Goal: Obtain resource: Download file/media

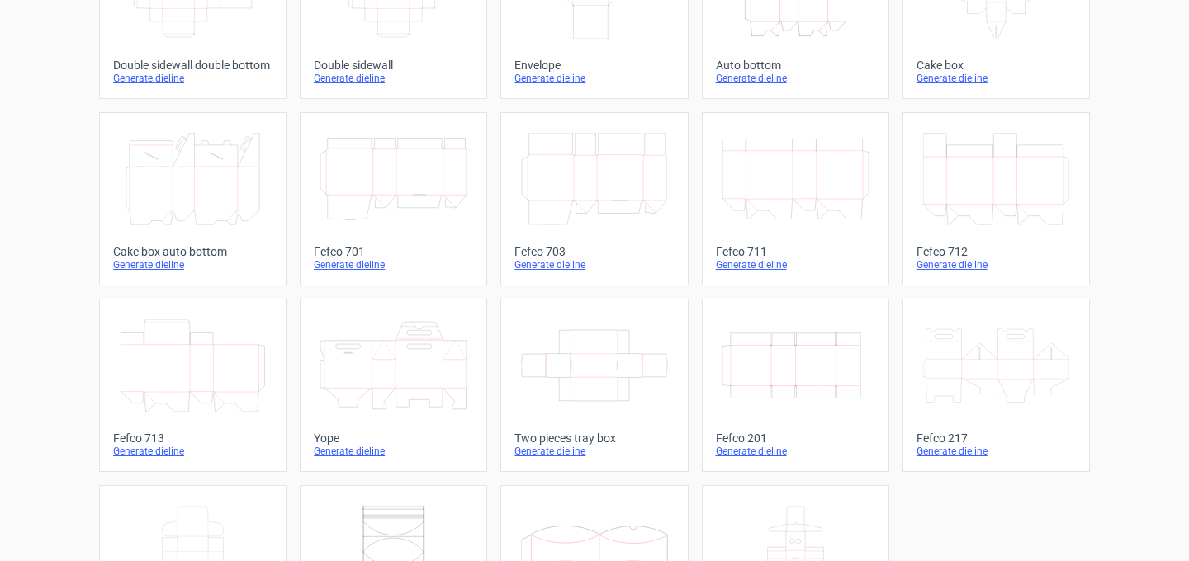
scroll to position [363, 0]
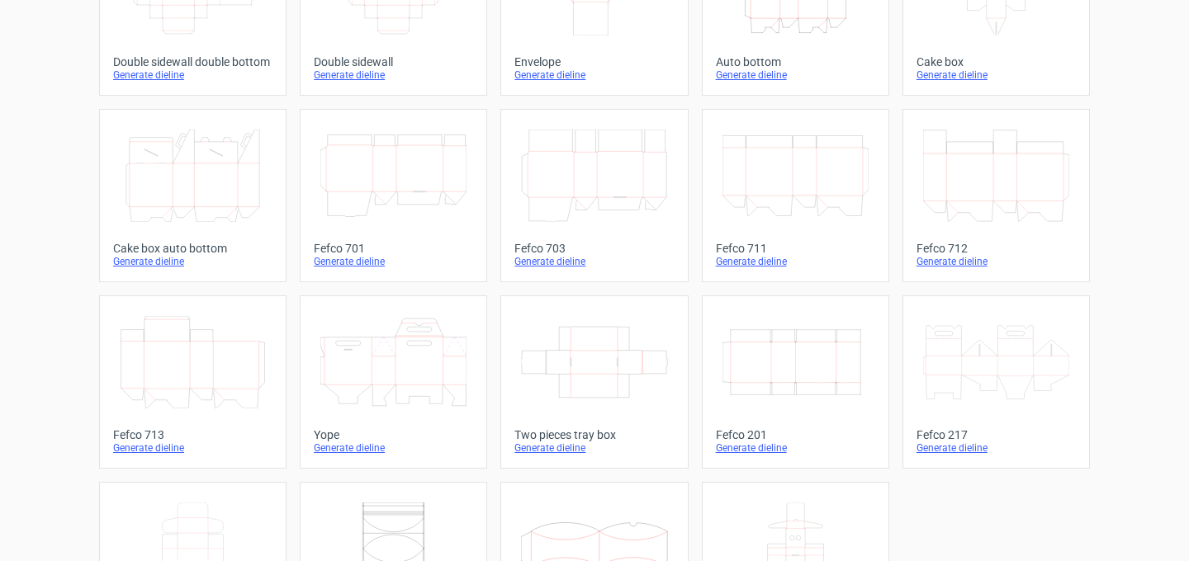
click at [819, 333] on icon "Width Depth Height" at bounding box center [795, 362] width 146 height 92
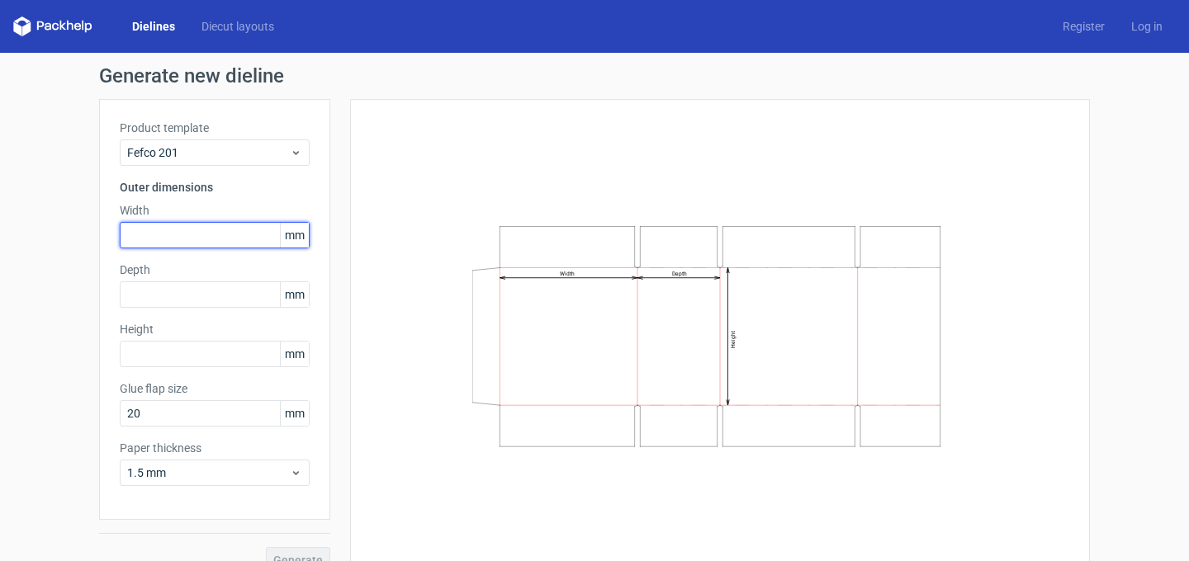
click at [190, 239] on input "text" at bounding box center [215, 235] width 190 height 26
type input "300"
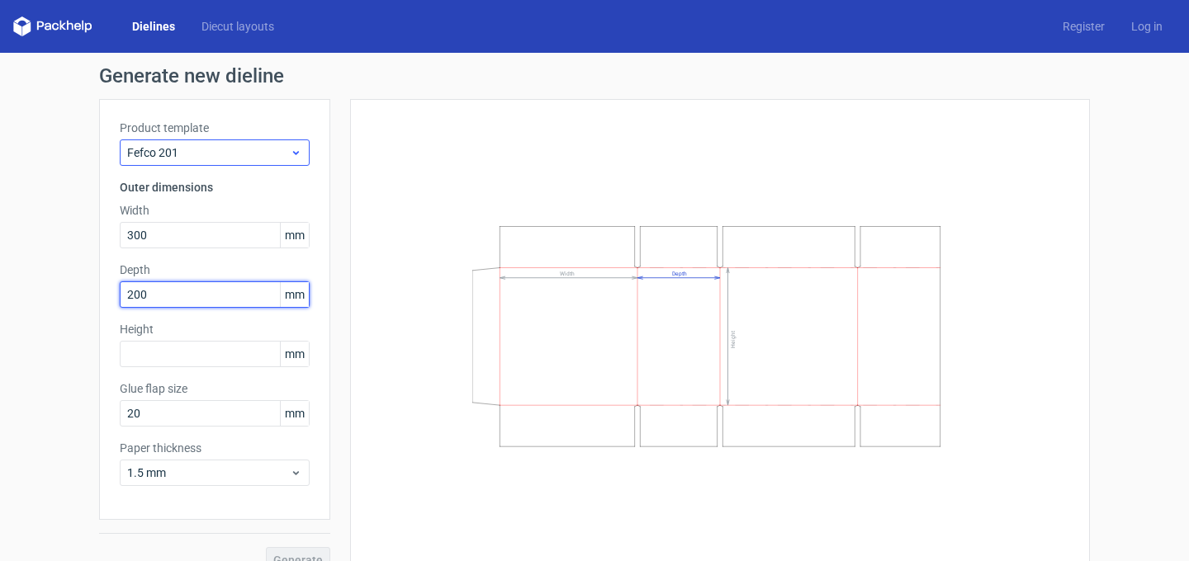
type input "200"
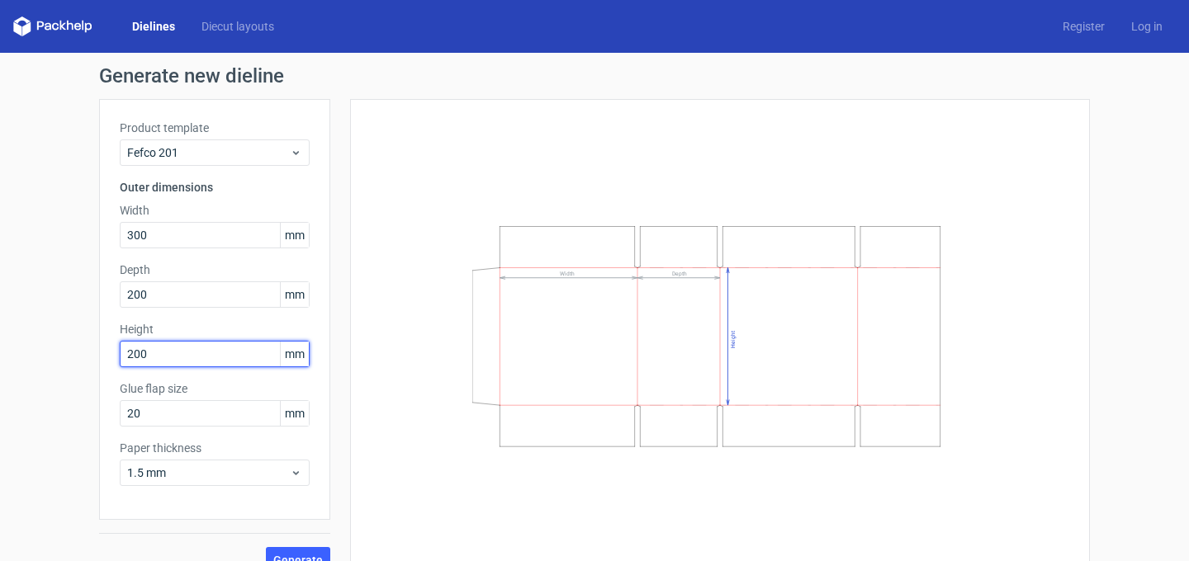
type input "200"
click at [375, 220] on div "Width Depth Height" at bounding box center [720, 336] width 698 height 433
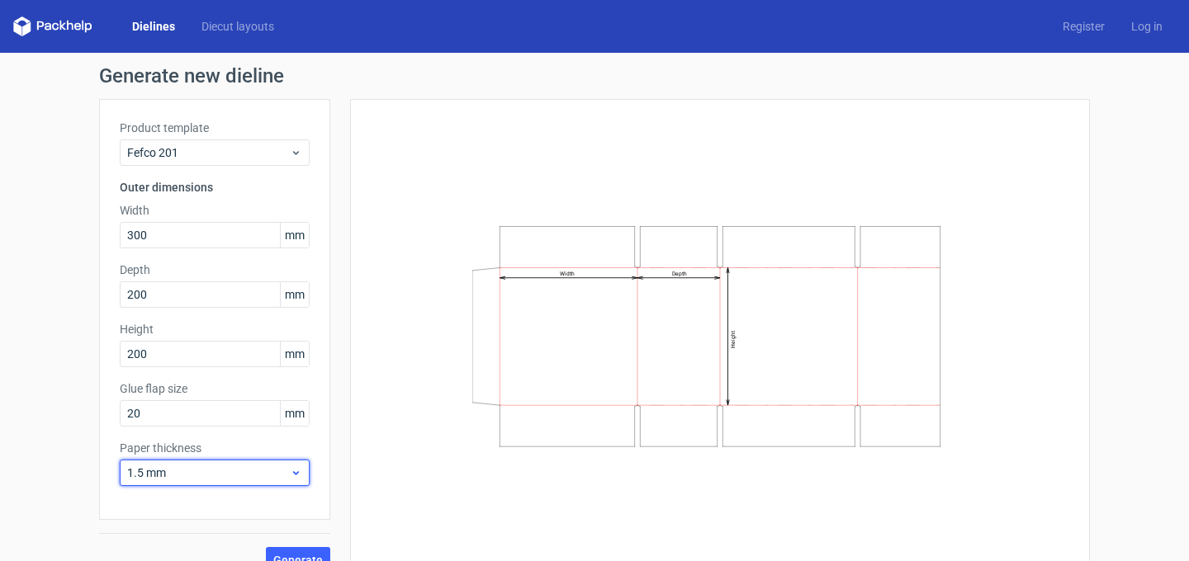
click at [185, 465] on span "1.5 mm" at bounding box center [208, 473] width 163 height 17
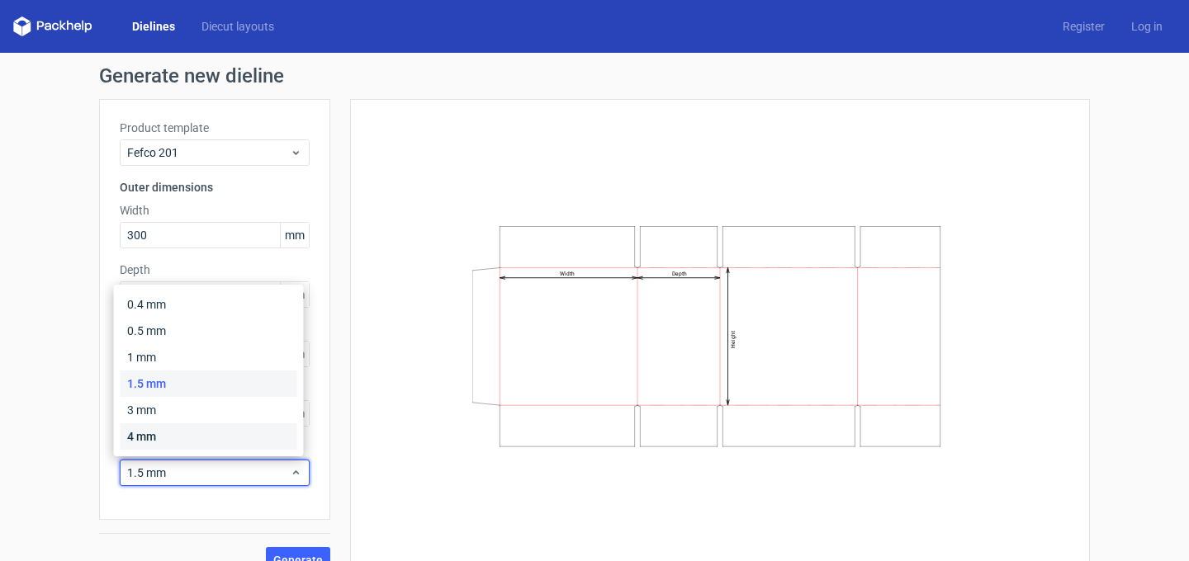
click at [173, 438] on div "4 mm" at bounding box center [209, 436] width 177 height 26
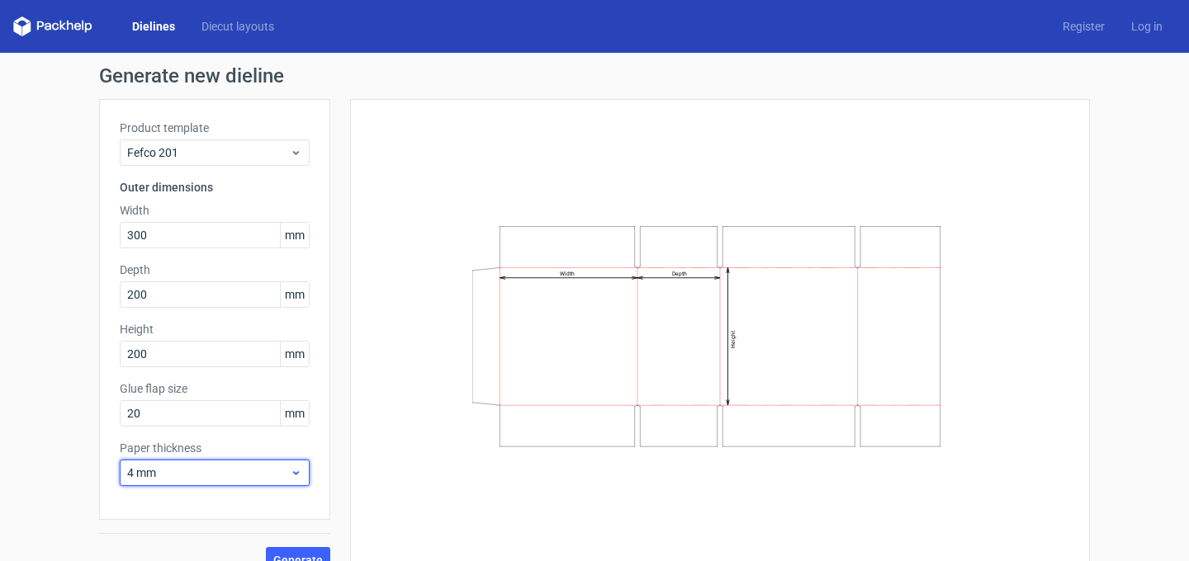
click at [171, 483] on div "4 mm" at bounding box center [215, 473] width 190 height 26
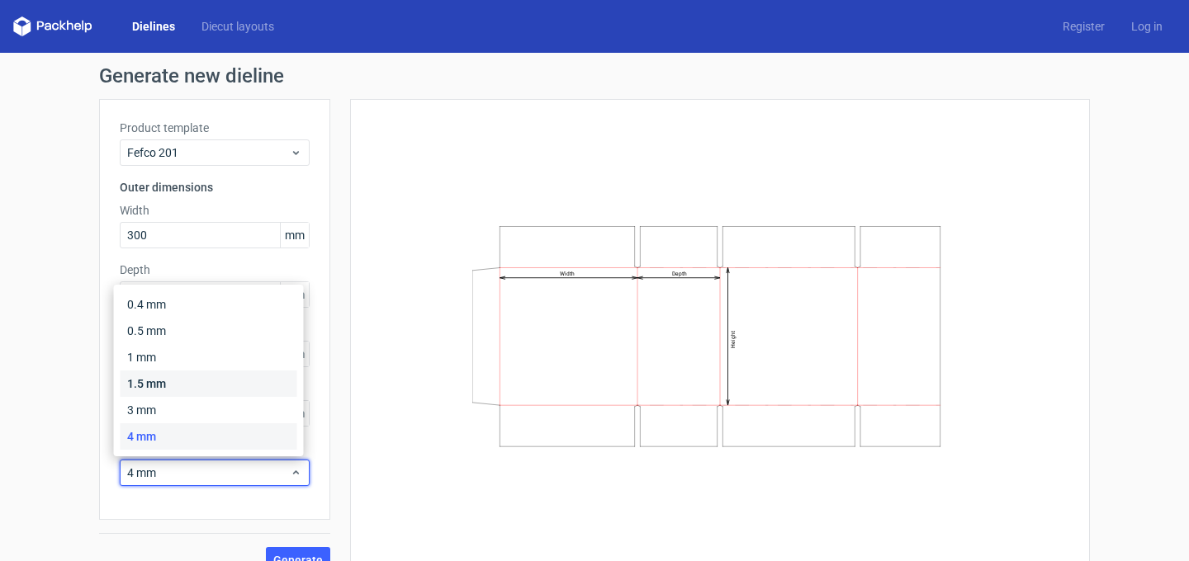
click at [173, 383] on div "1.5 mm" at bounding box center [209, 384] width 177 height 26
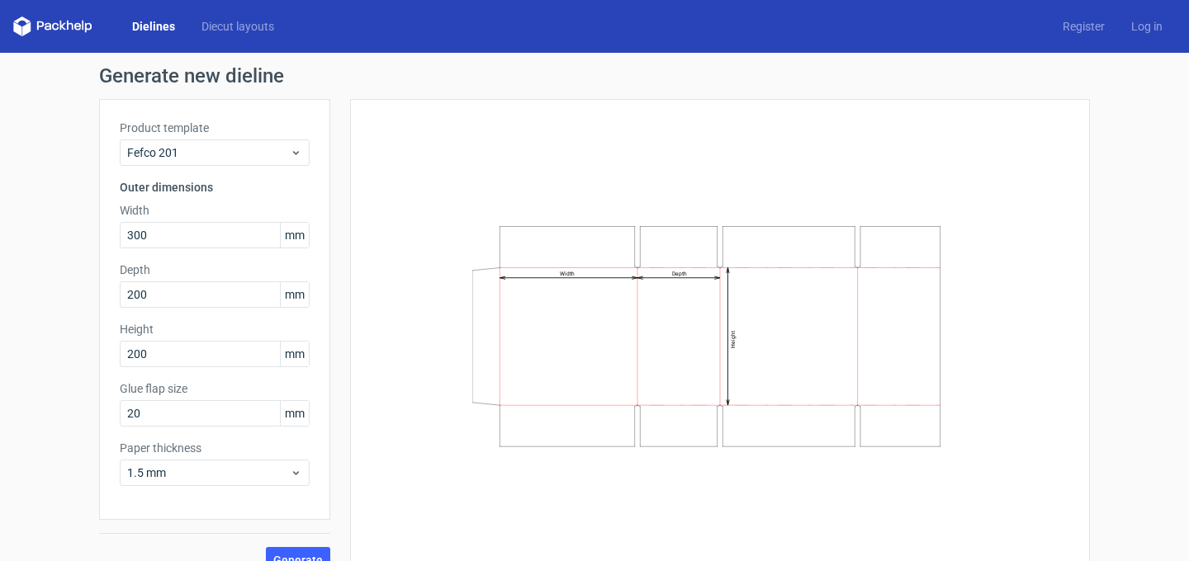
click at [452, 327] on div "Width Depth Height" at bounding box center [720, 336] width 698 height 433
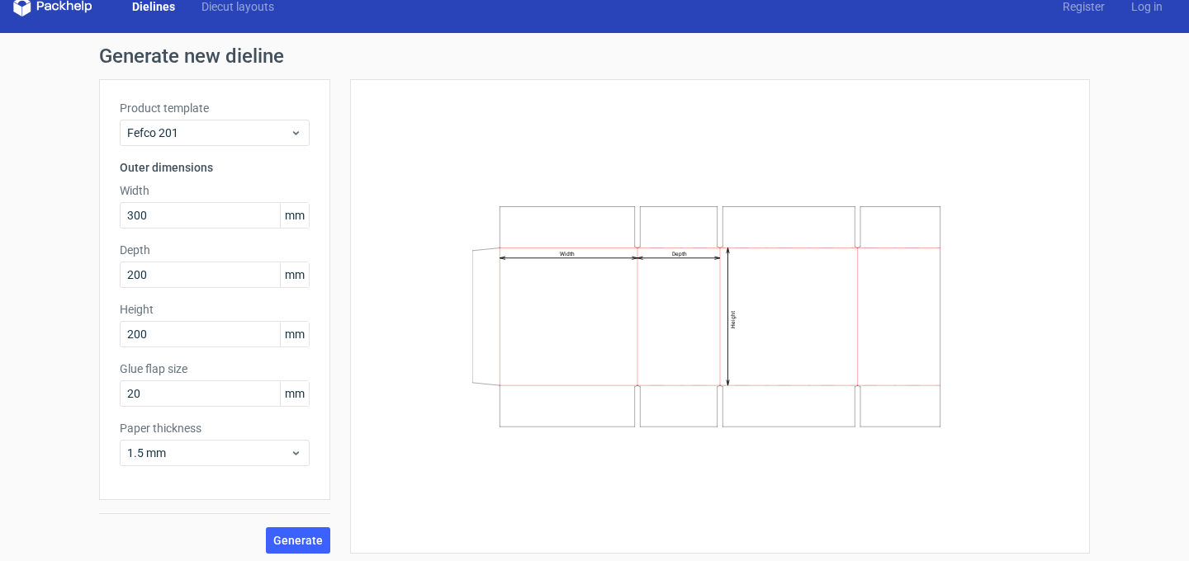
scroll to position [26, 0]
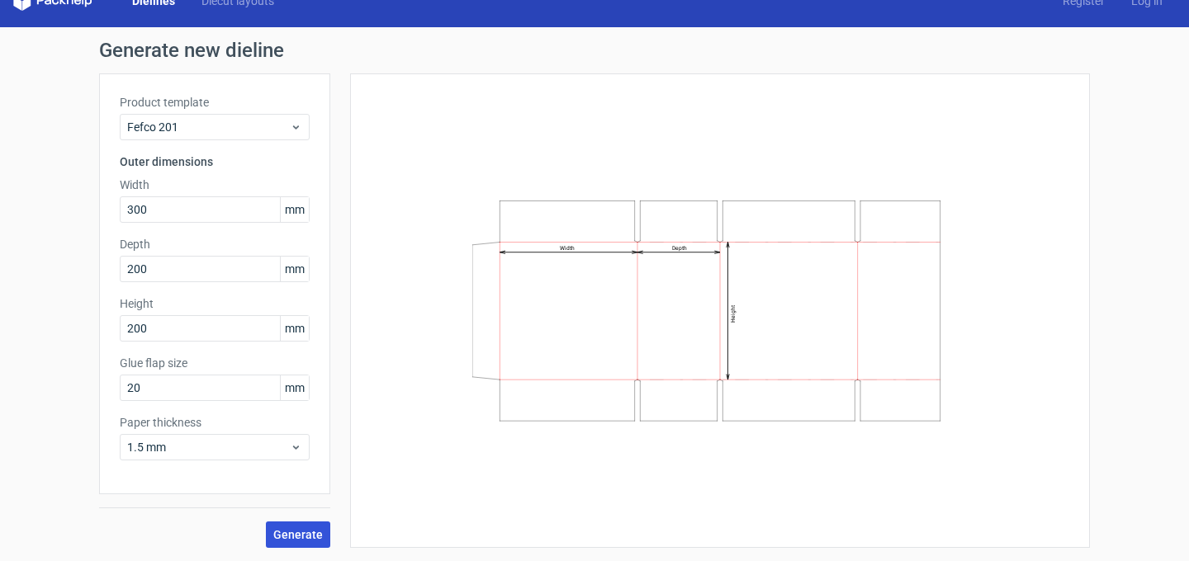
click at [305, 529] on span "Generate" at bounding box center [298, 535] width 50 height 12
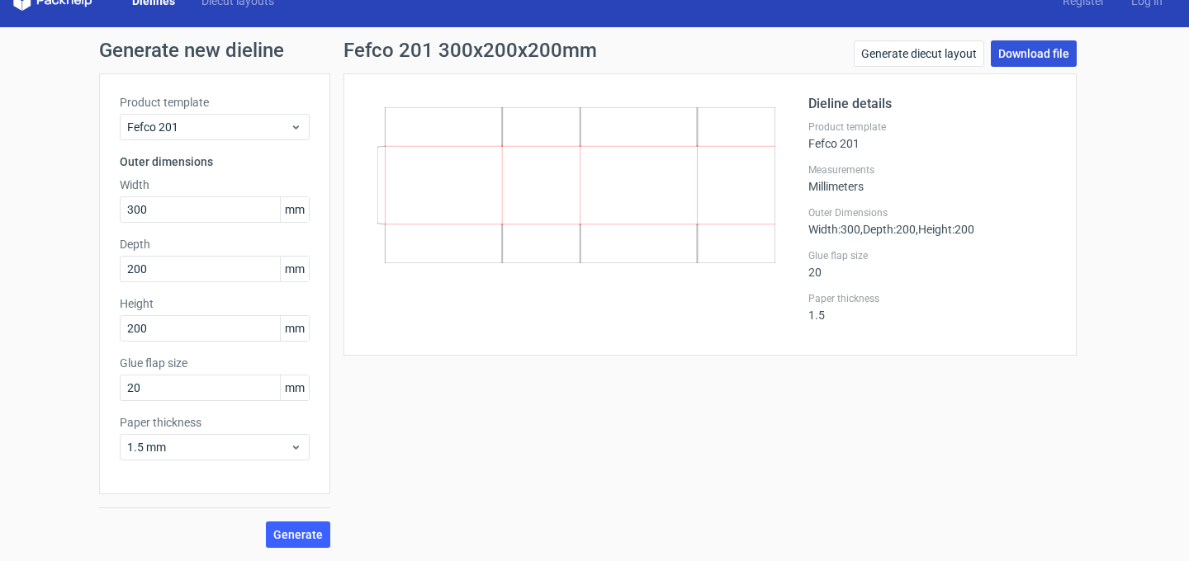
click at [1028, 54] on link "Download file" at bounding box center [1034, 53] width 86 height 26
